Goal: Information Seeking & Learning: Learn about a topic

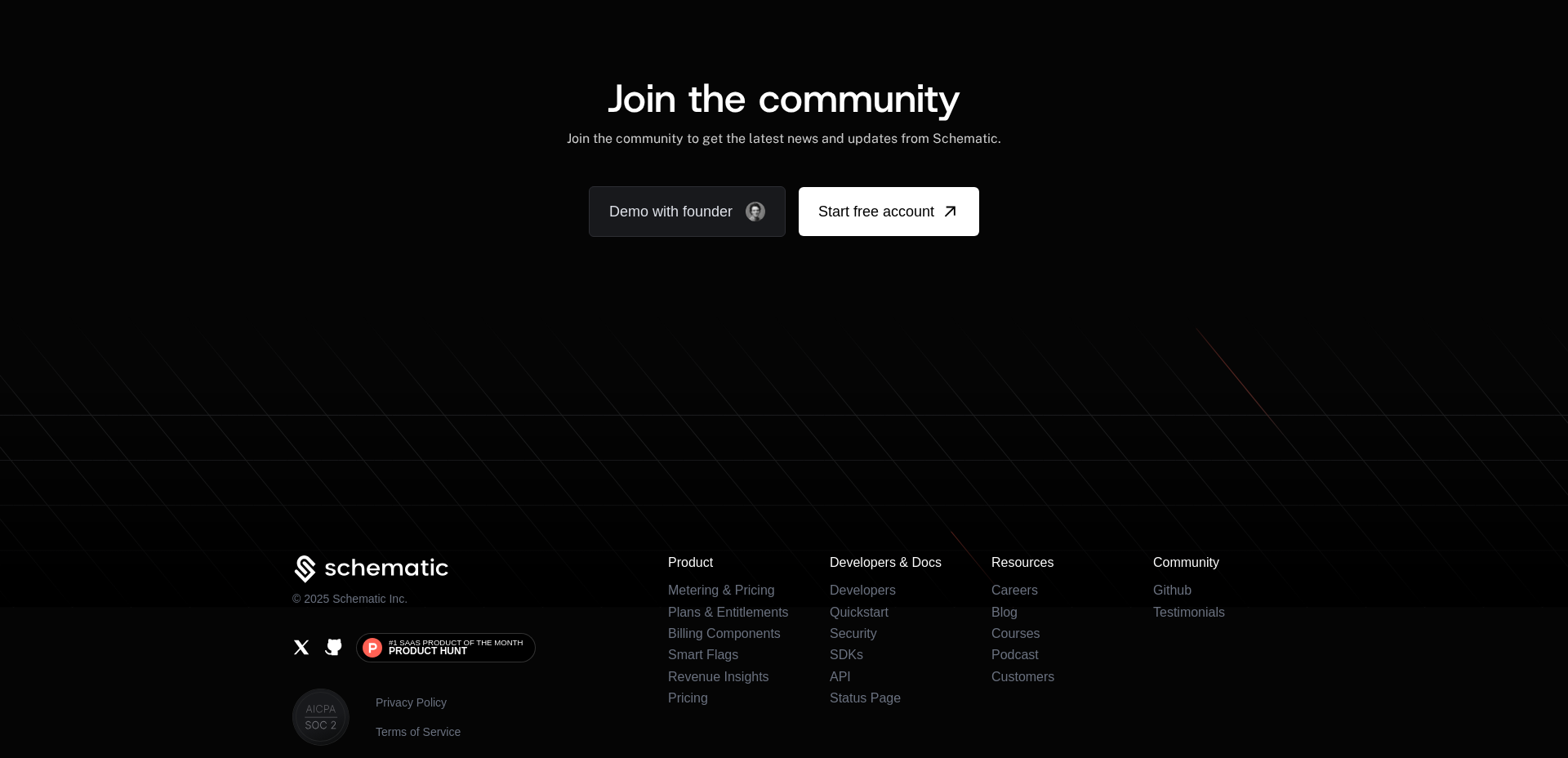
scroll to position [10085, 0]
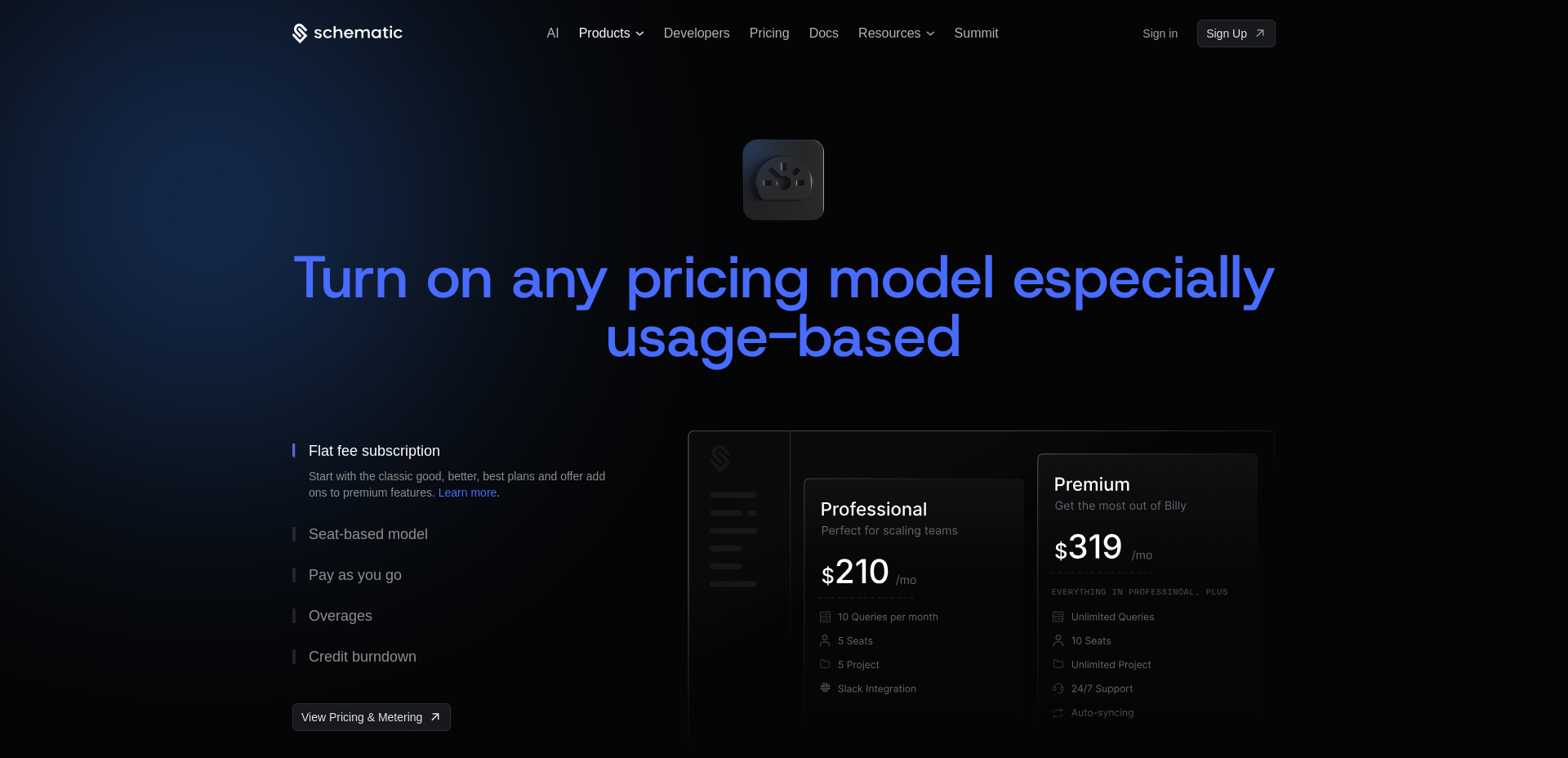
click at [618, 30] on span "Products" at bounding box center [605, 33] width 52 height 15
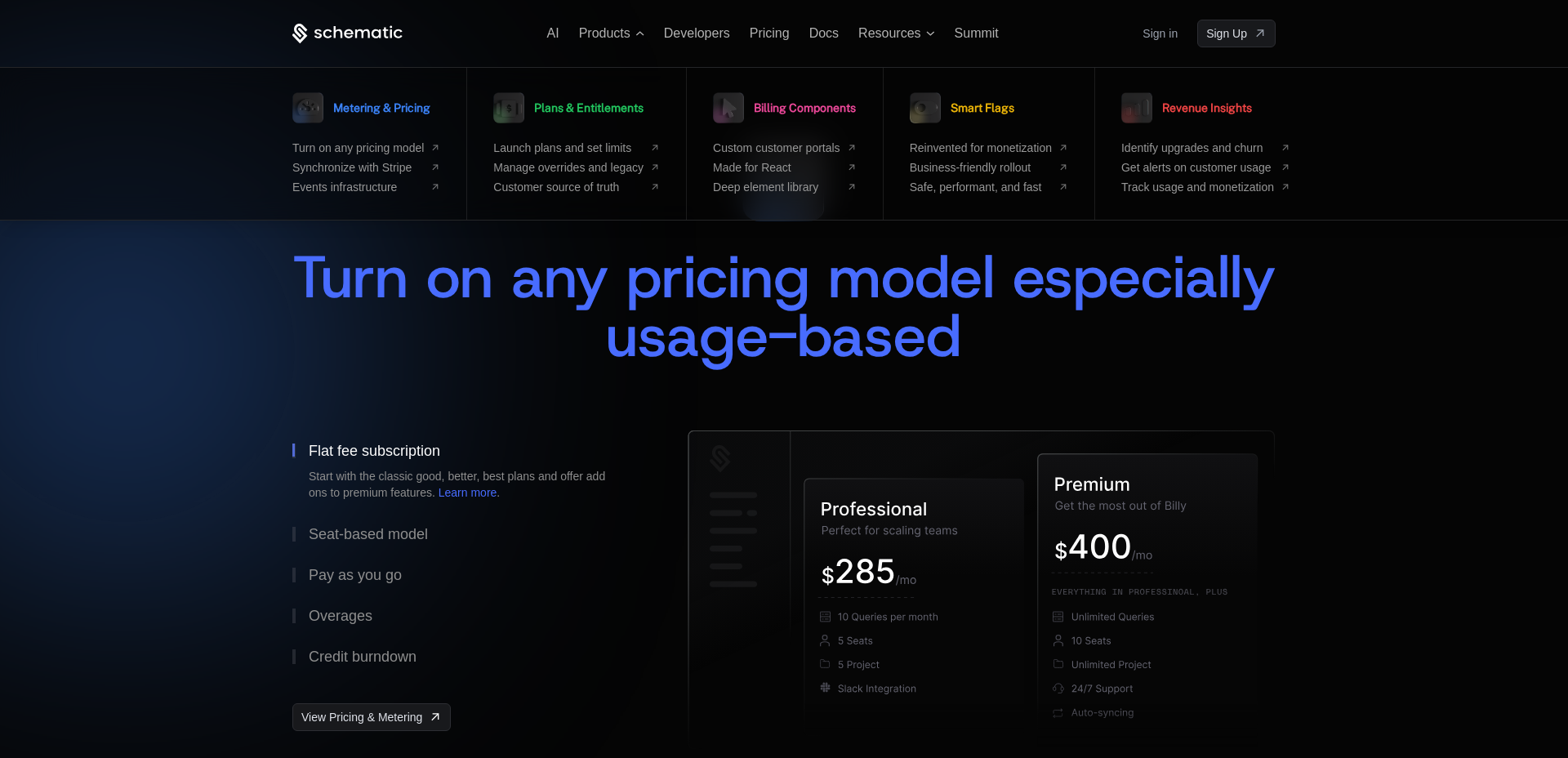
click at [542, 310] on span "Turn on any pricing model especially usage-based" at bounding box center [792, 306] width 1001 height 137
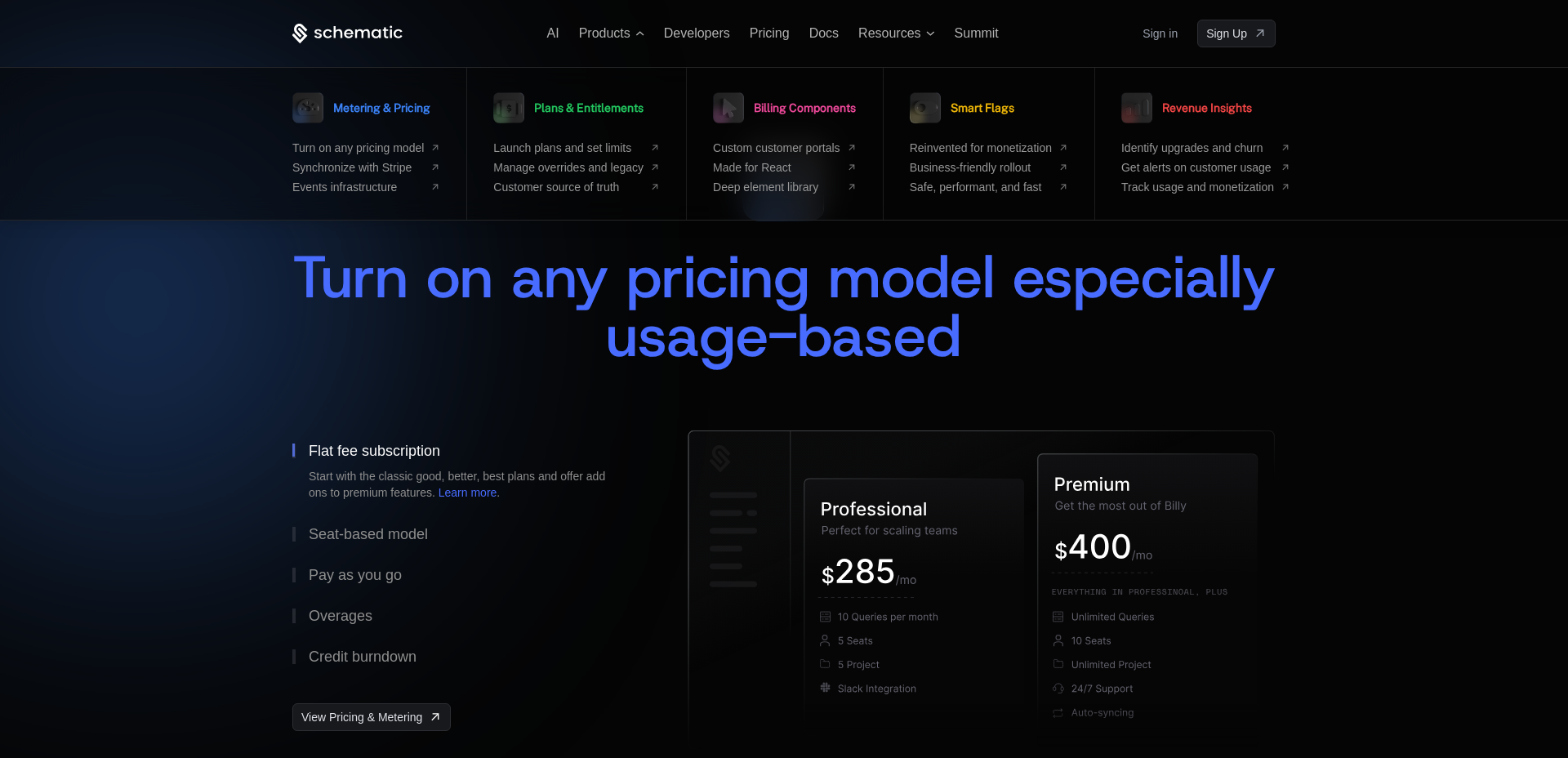
click at [542, 310] on span "Turn on any pricing model especially usage-based" at bounding box center [792, 306] width 1001 height 137
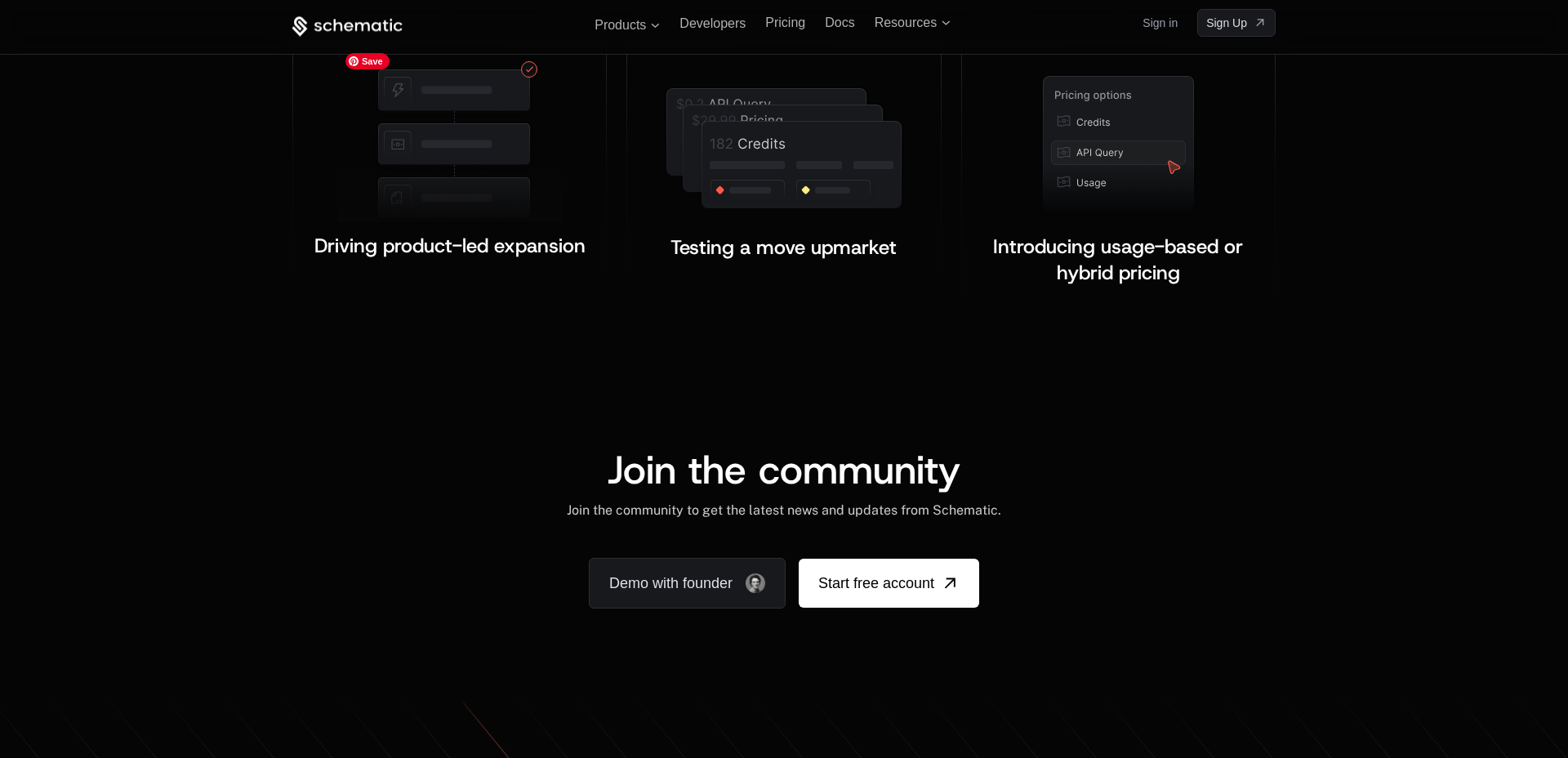
scroll to position [2550, 0]
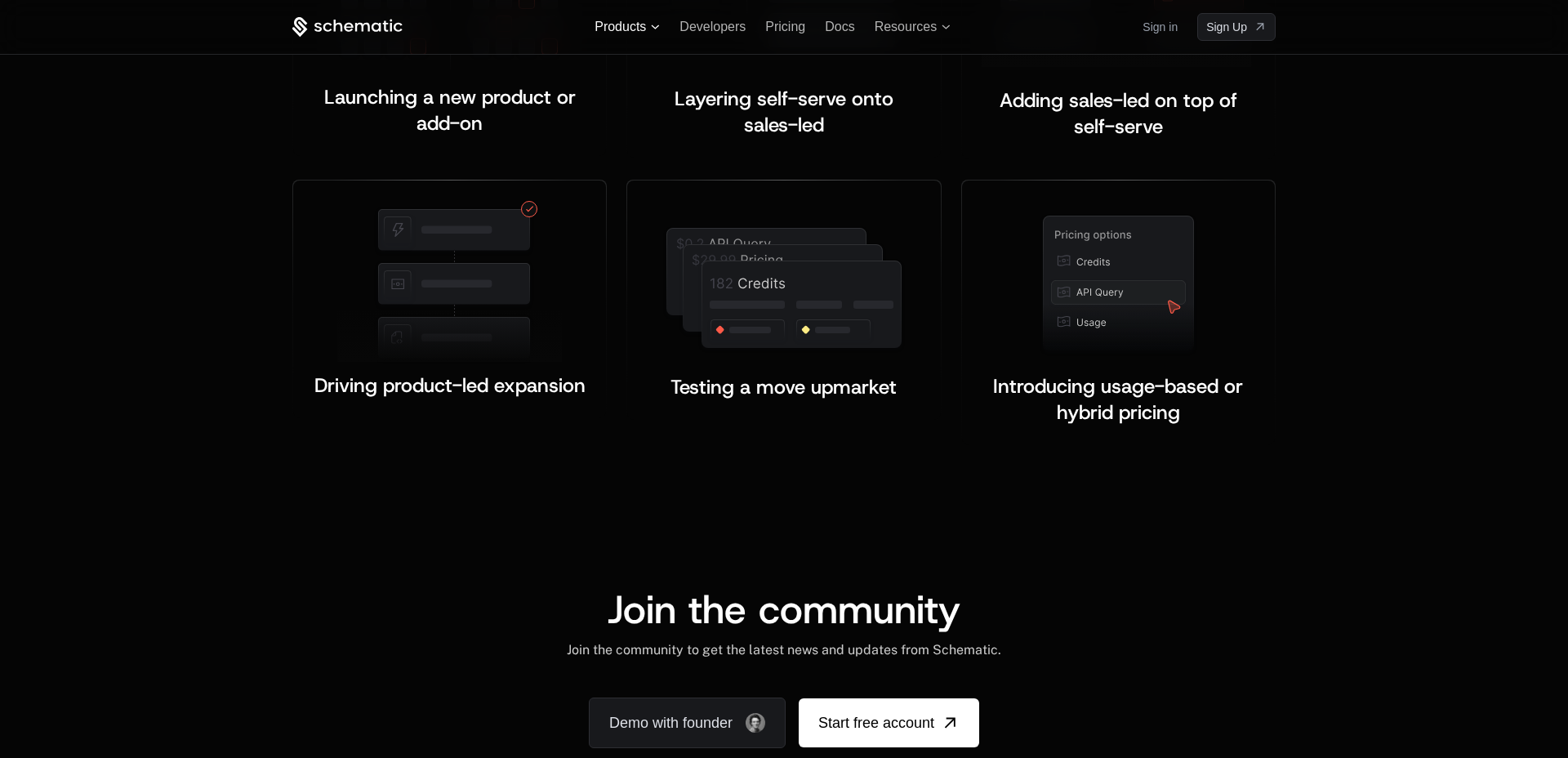
click at [651, 32] on span "Products" at bounding box center [626, 27] width 65 height 15
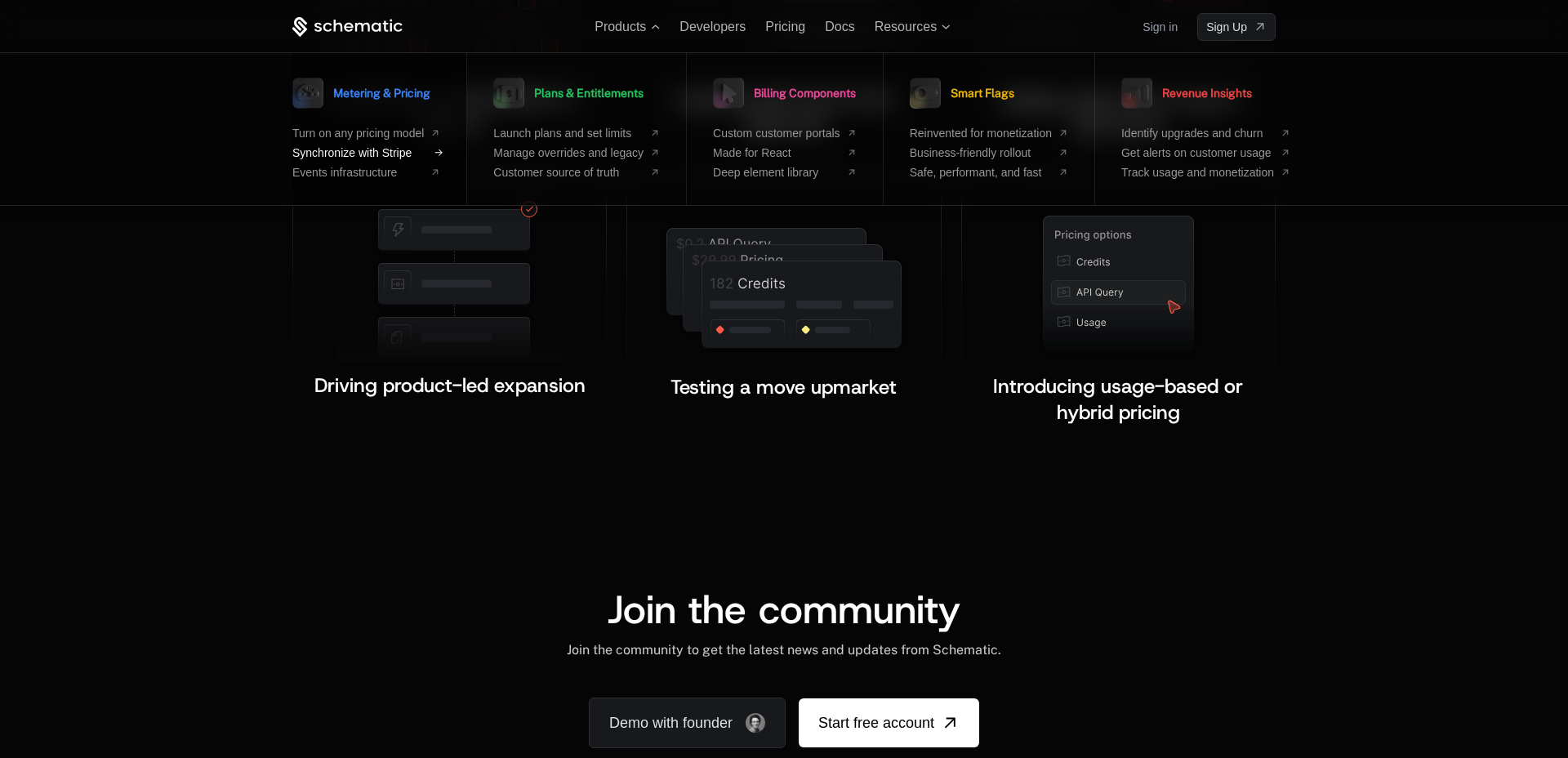
click at [412, 152] on span "Synchronize with Stripe" at bounding box center [357, 153] width 132 height 13
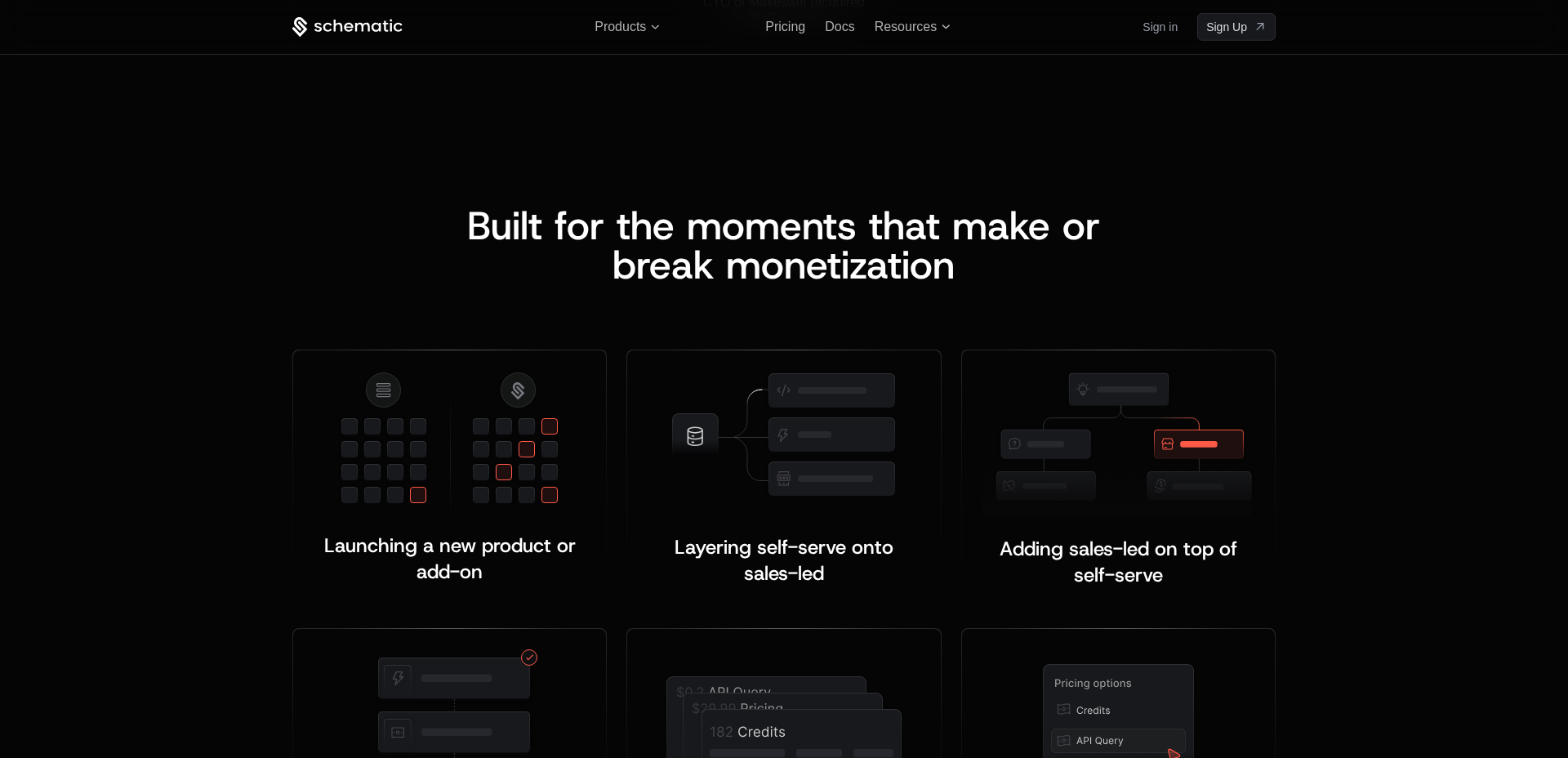
scroll to position [2098, 0]
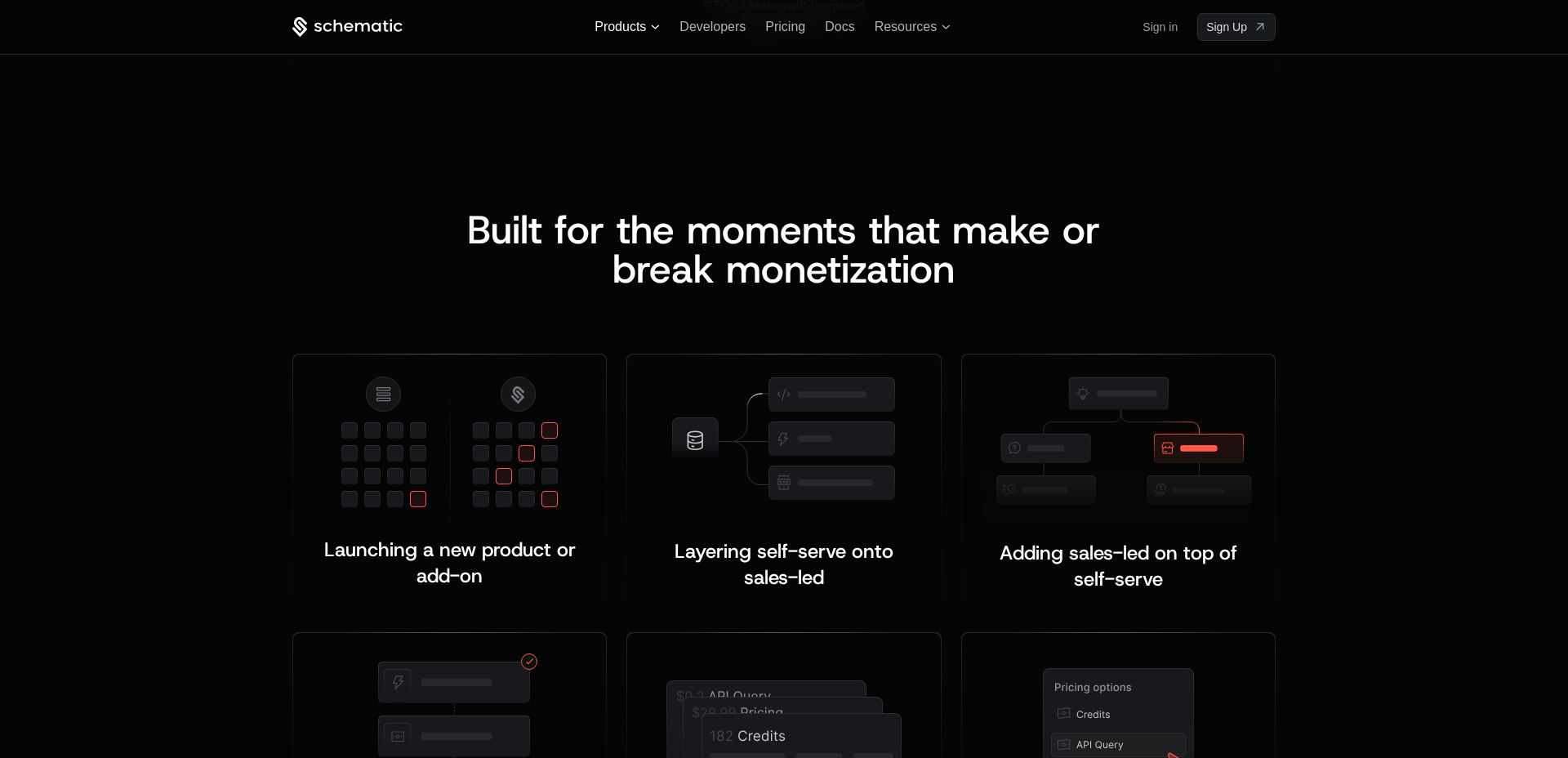
click at [652, 29] on icon at bounding box center [656, 27] width 9 height 5
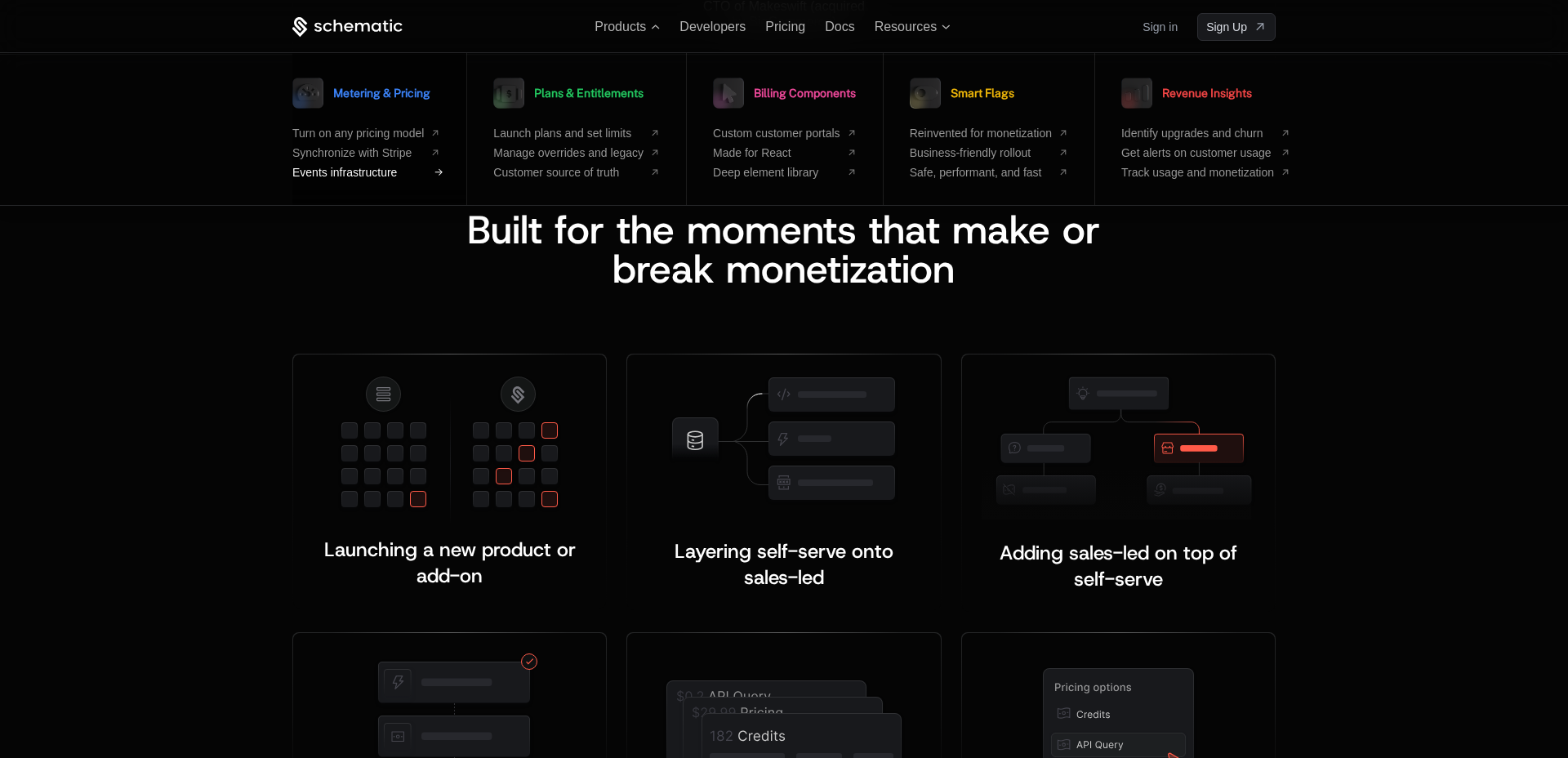
click at [421, 172] on span "Events infrastructure" at bounding box center [357, 172] width 132 height 13
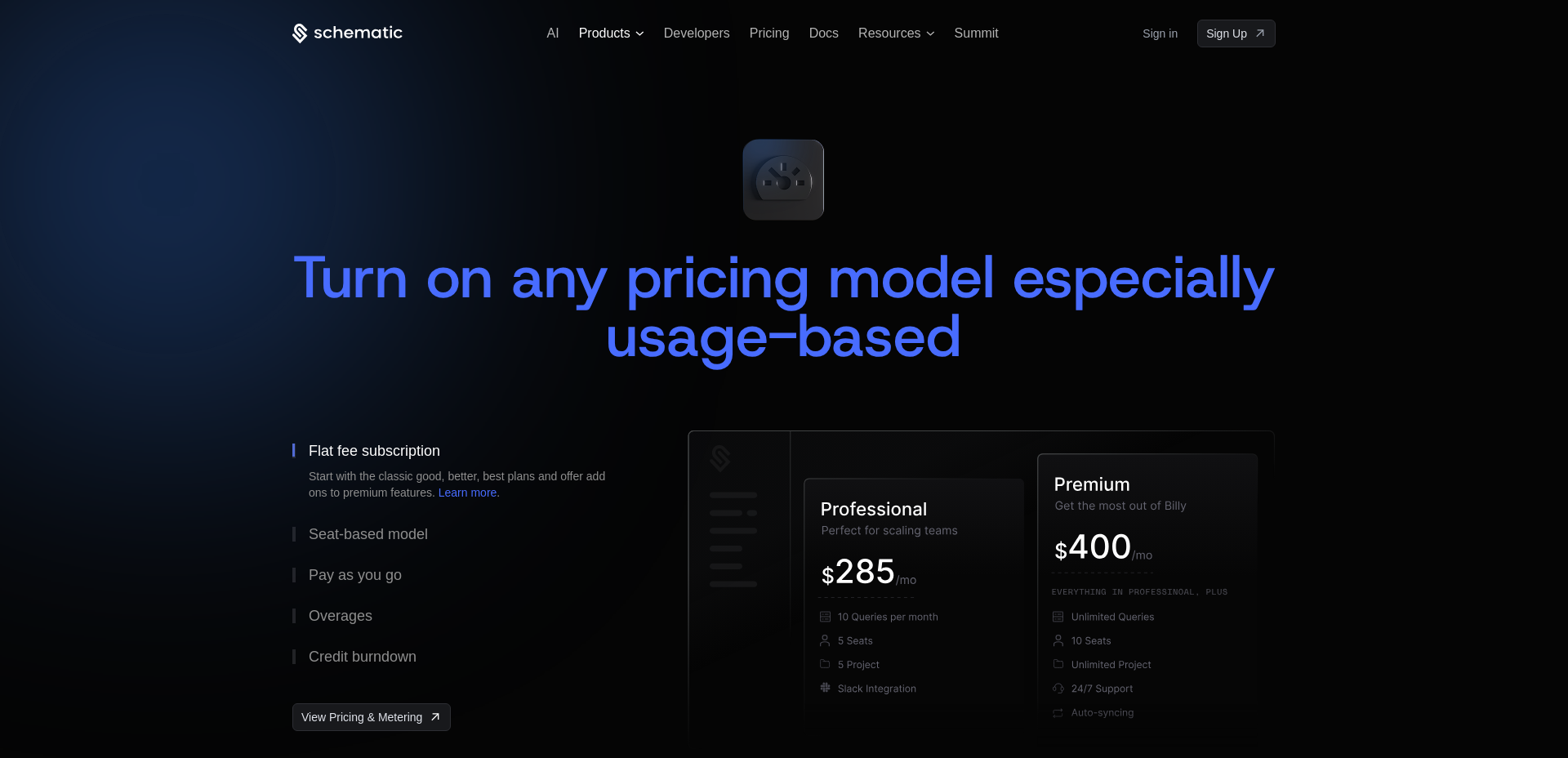
click at [613, 29] on span "Products" at bounding box center [605, 33] width 52 height 15
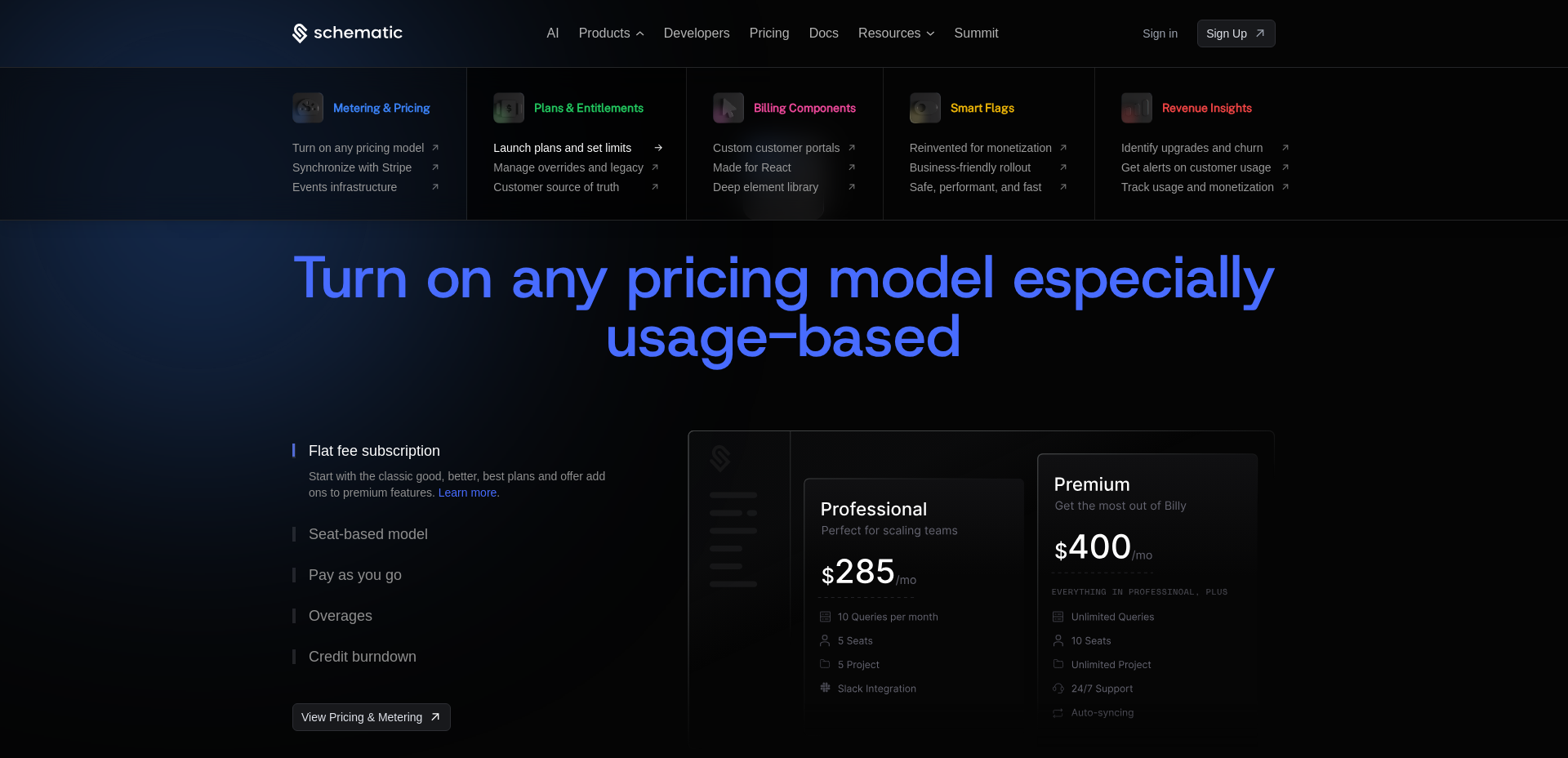
click at [641, 146] on span "Launch plans and set limits" at bounding box center [568, 147] width 150 height 13
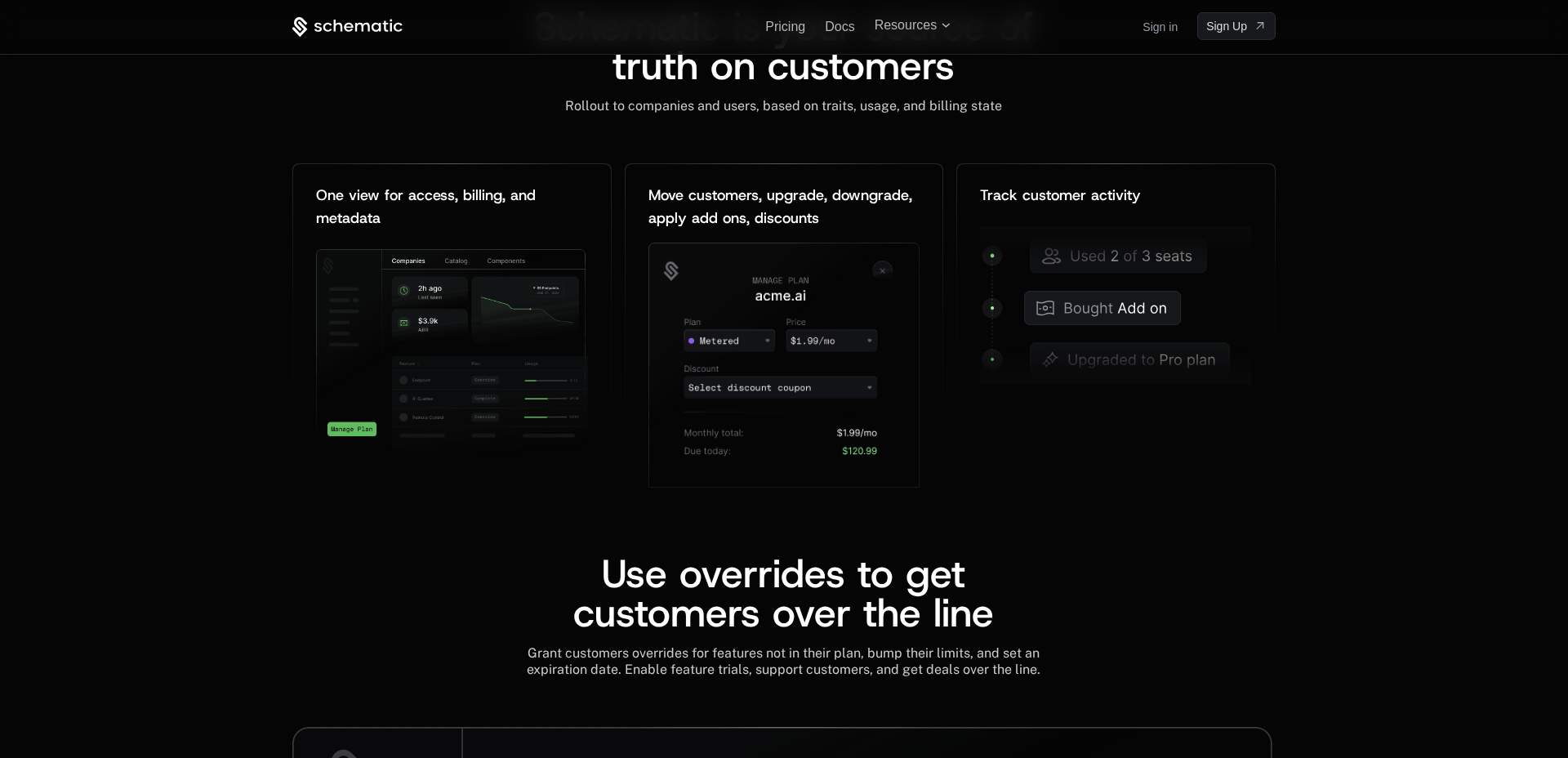
scroll to position [2050, 0]
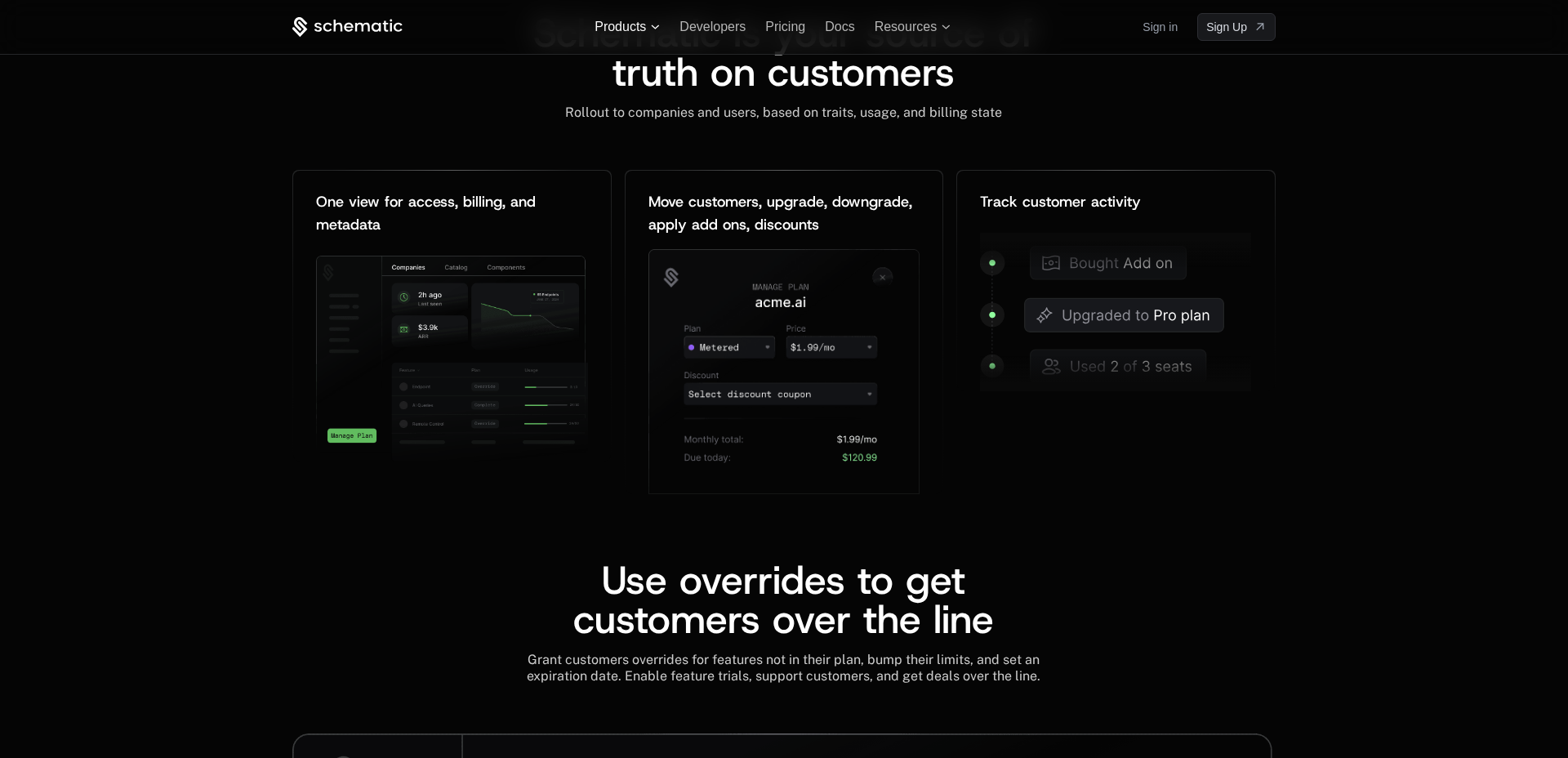
click at [649, 28] on span "Products" at bounding box center [626, 27] width 65 height 15
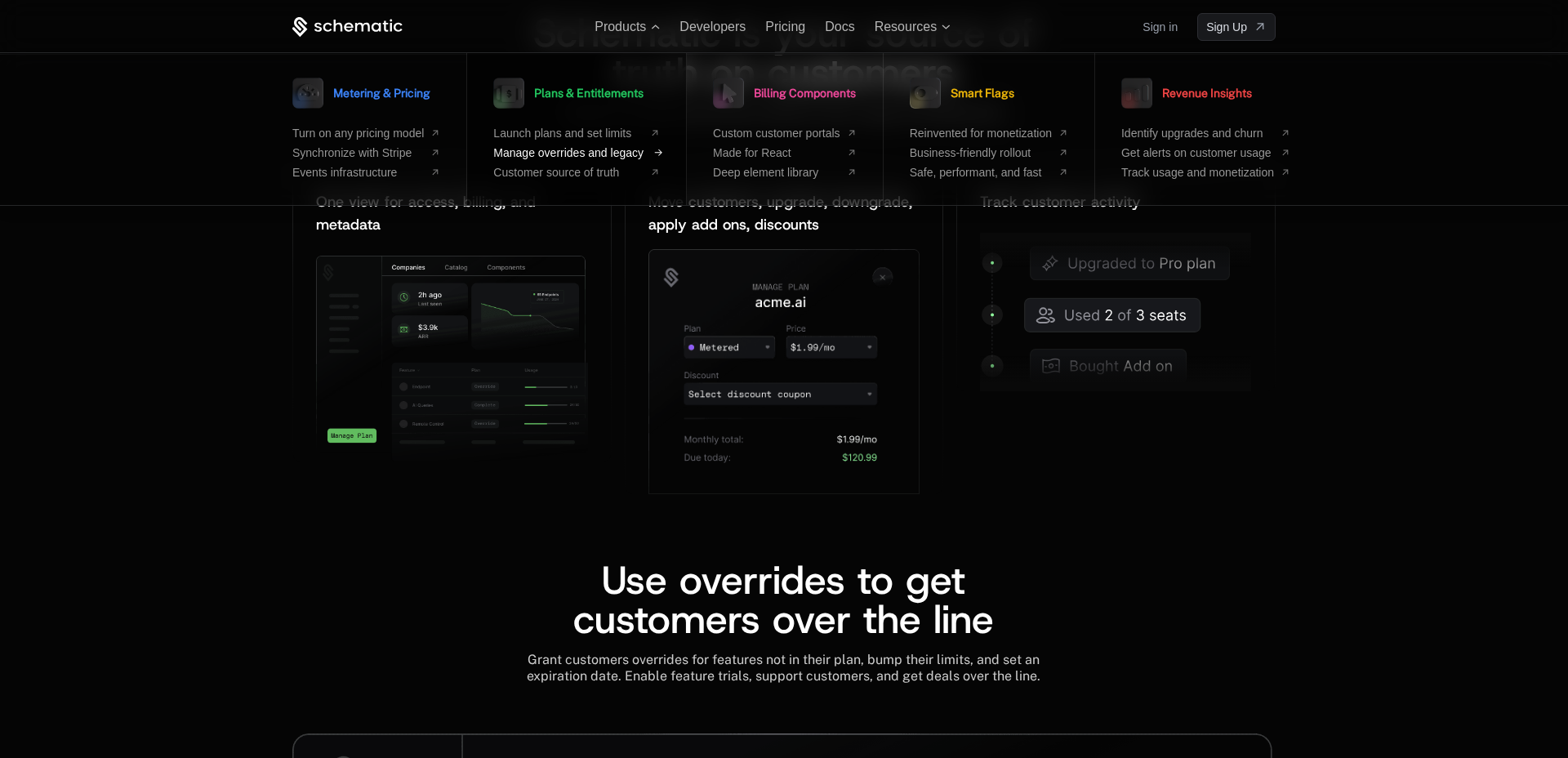
click at [642, 156] on span "Manage overrides and legacy" at bounding box center [568, 153] width 150 height 13
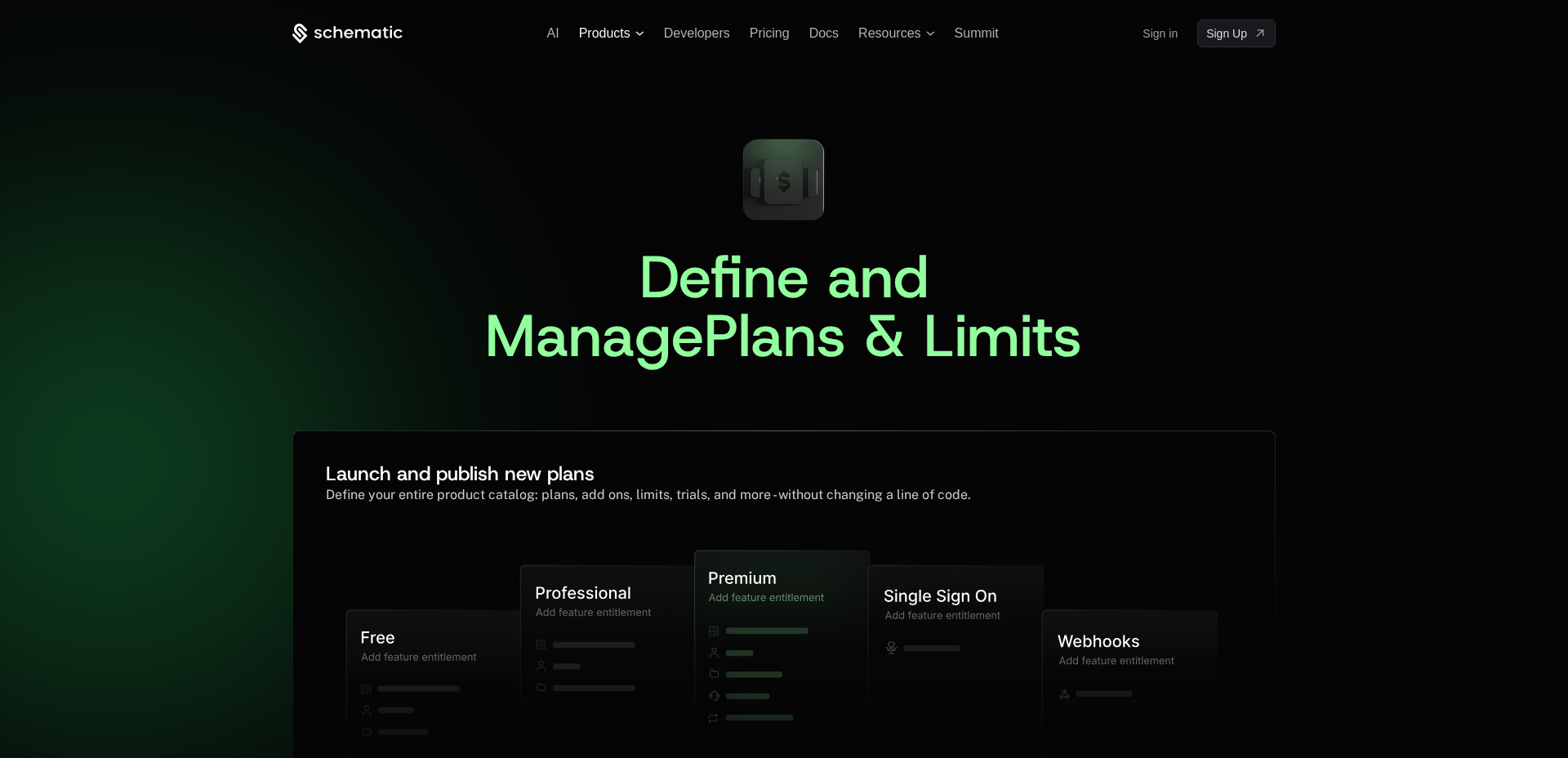
click at [631, 36] on span "Products" at bounding box center [612, 33] width 65 height 15
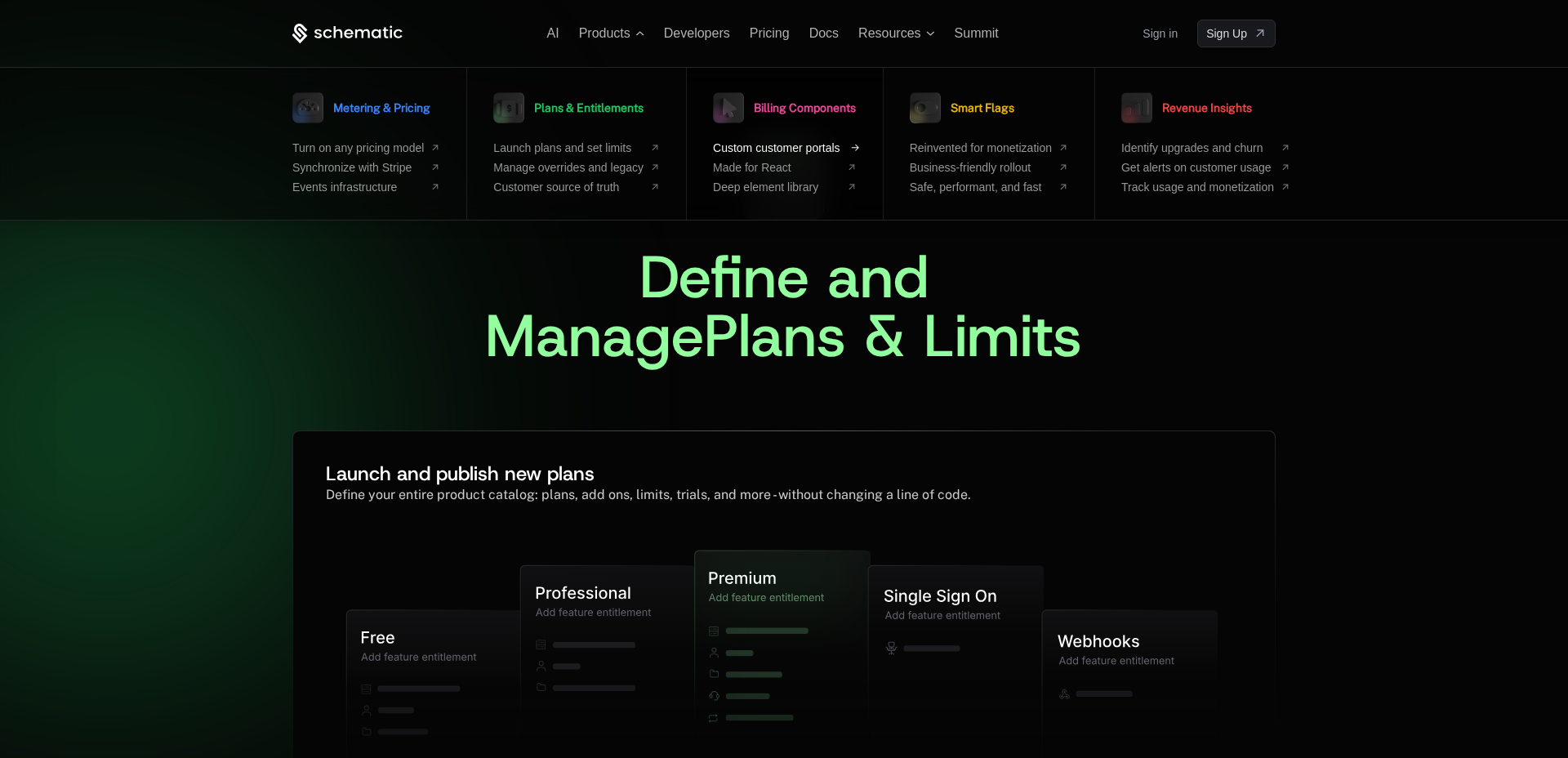
click at [755, 141] on span "Custom customer portals" at bounding box center [777, 147] width 127 height 13
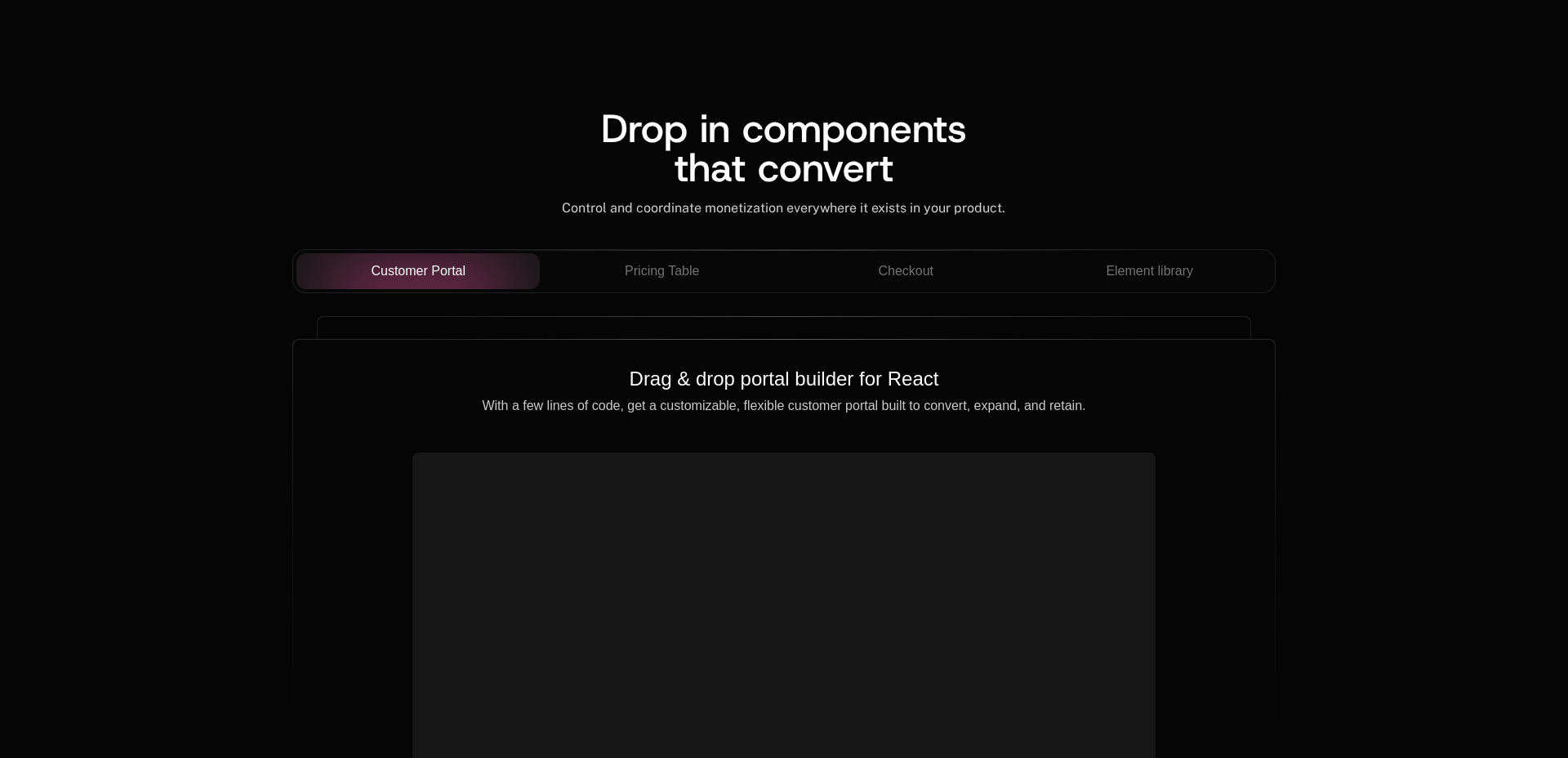
scroll to position [1361, 0]
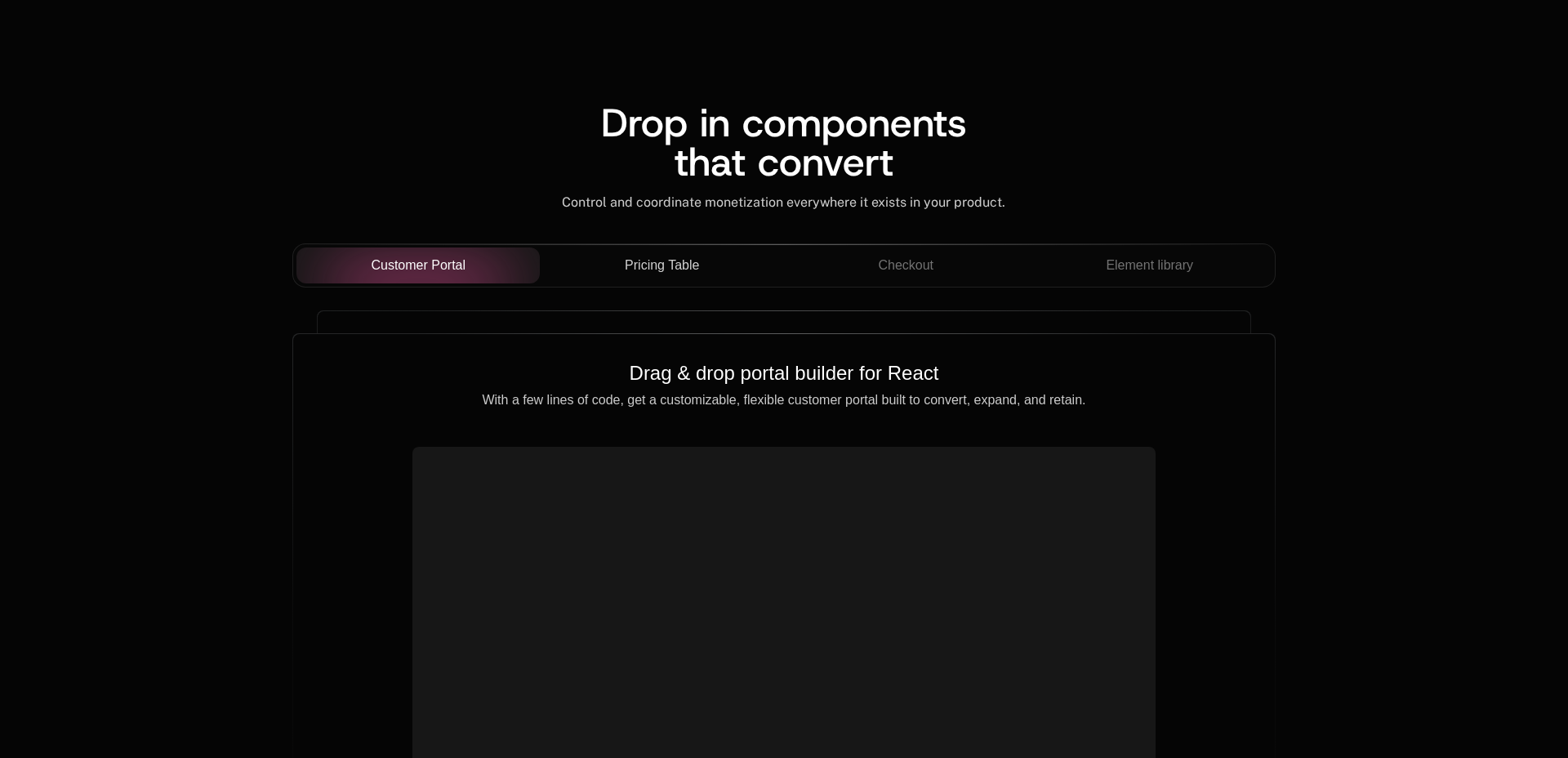
click at [724, 262] on div "Pricing Table" at bounding box center [661, 265] width 218 height 19
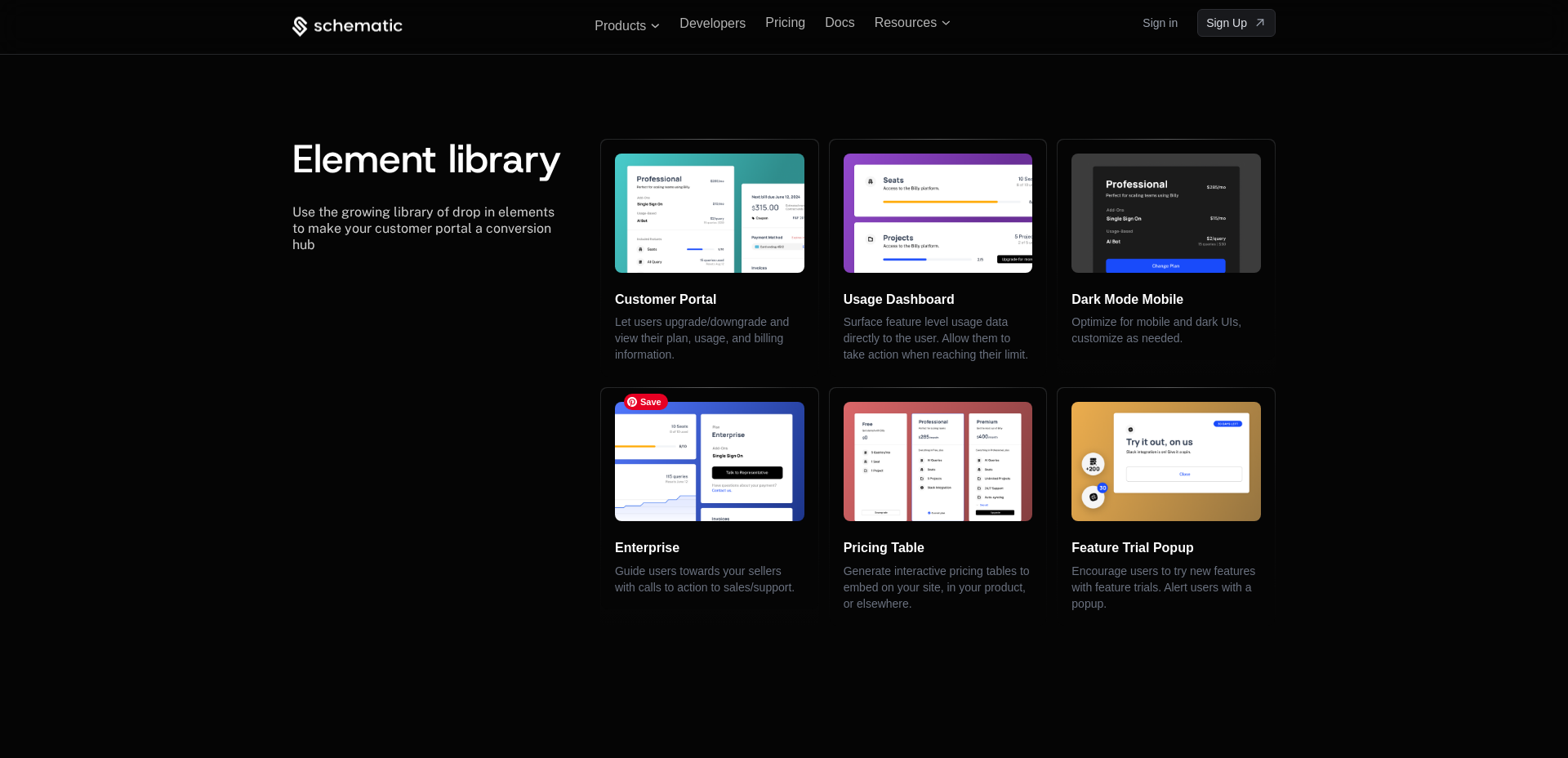
scroll to position [3205, 0]
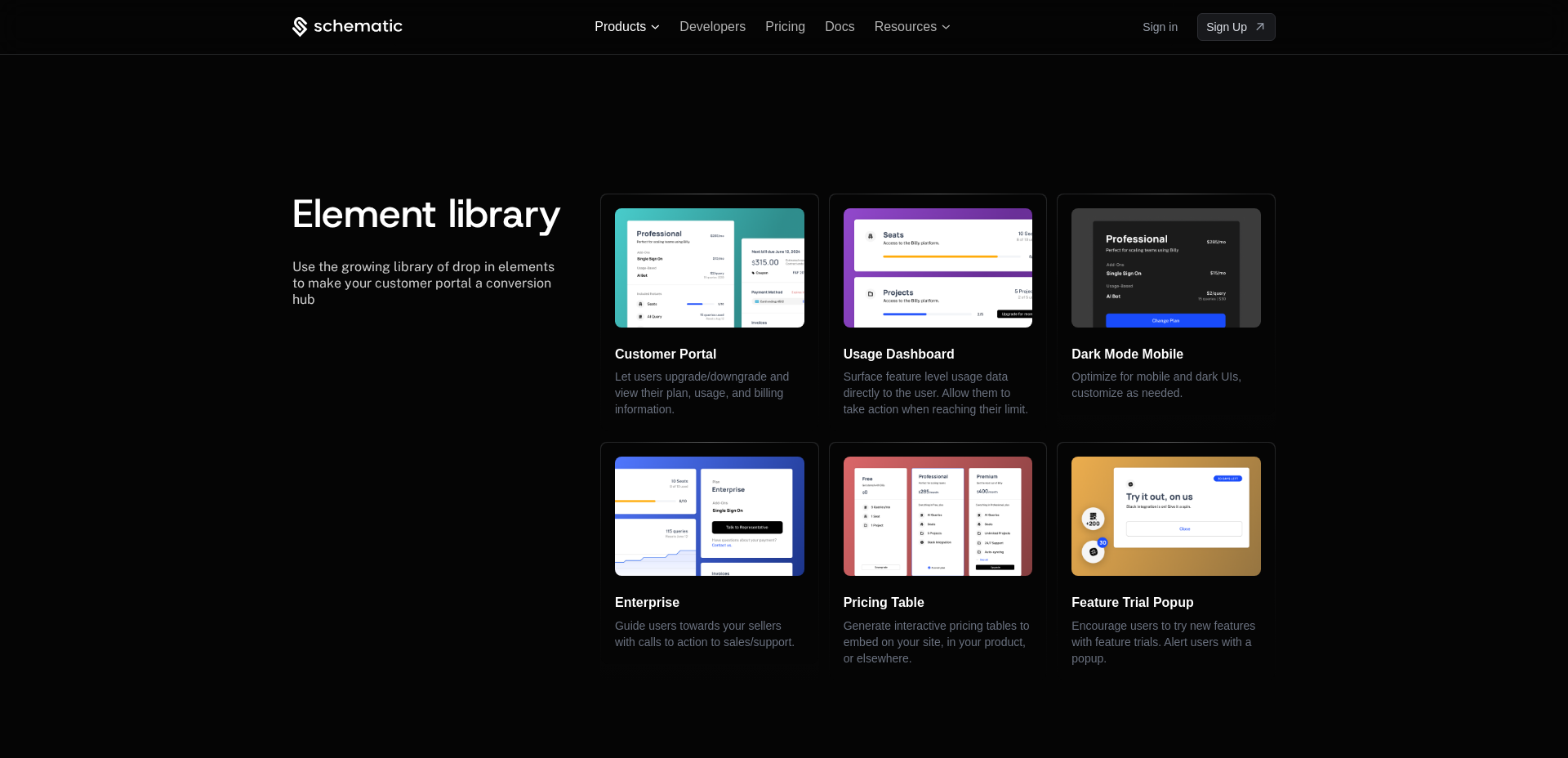
click at [656, 29] on span "Products" at bounding box center [626, 27] width 65 height 15
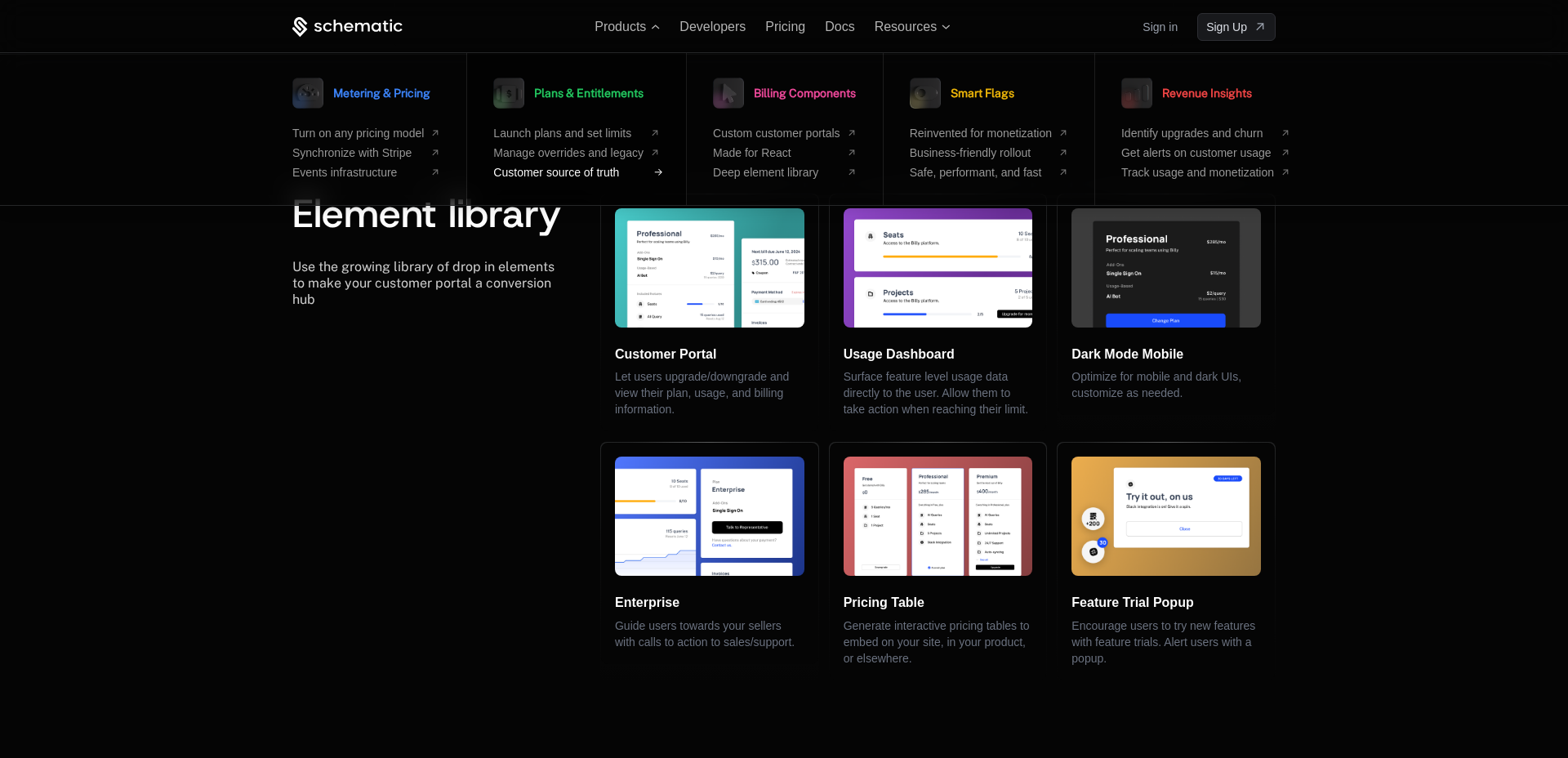
click at [629, 172] on span "Customer source of truth" at bounding box center [568, 172] width 150 height 13
